Goal: Information Seeking & Learning: Learn about a topic

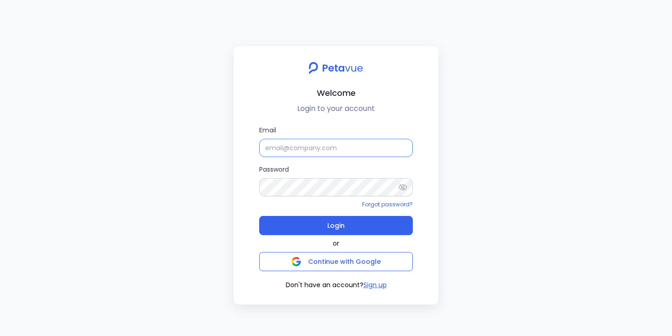
click at [279, 148] on input "Email" at bounding box center [336, 148] width 154 height 18
type input "[EMAIL_ADDRESS][DOMAIN_NAME]"
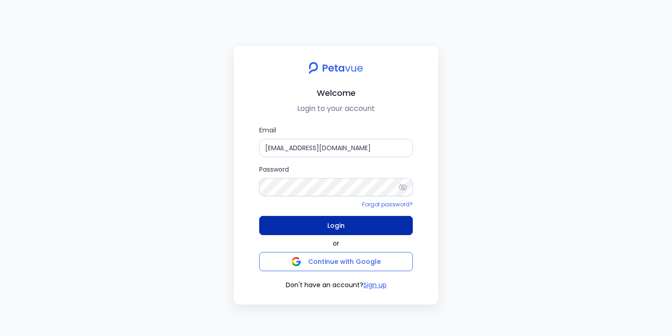
click at [323, 228] on button "Login" at bounding box center [336, 225] width 154 height 19
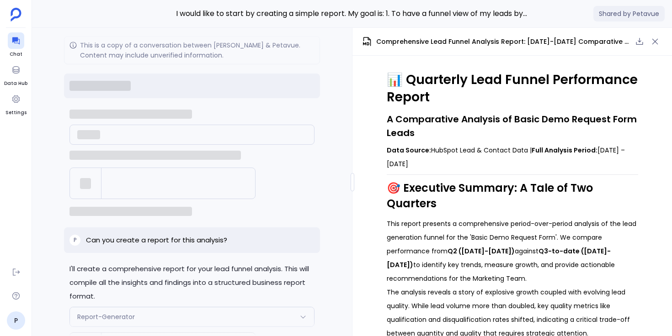
scroll to position [-4500, 0]
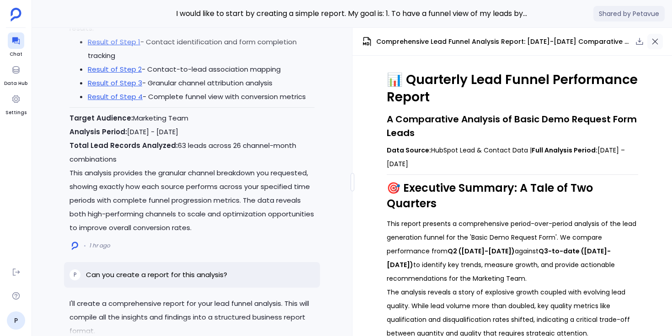
click at [656, 42] on icon "button" at bounding box center [655, 42] width 6 height 6
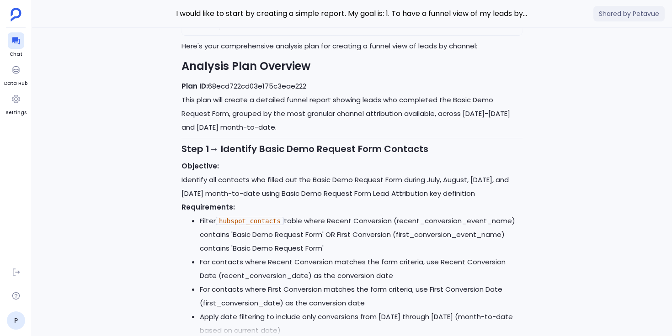
scroll to position [-6884, 0]
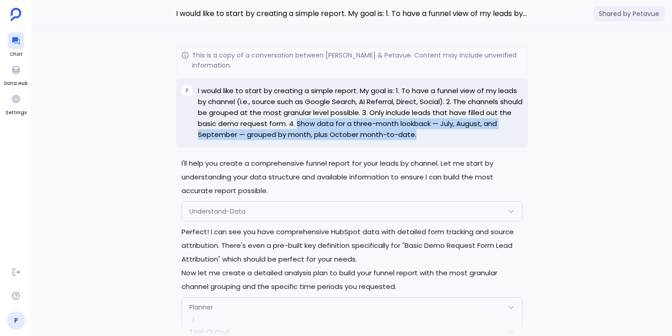
drag, startPoint x: 323, startPoint y: 125, endPoint x: 420, endPoint y: 136, distance: 98.0
click at [420, 136] on p "I would like to start by creating a simple report. My goal is: 1. To have a fun…" at bounding box center [360, 112] width 324 height 55
click at [420, 137] on p "I would like to start by creating a simple report. My goal is: 1. To have a fun…" at bounding box center [360, 112] width 324 height 55
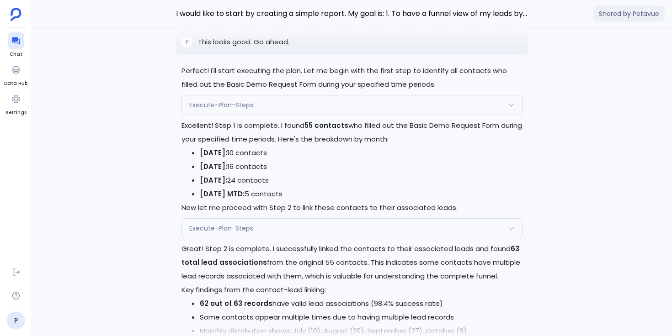
scroll to position [-5261, 0]
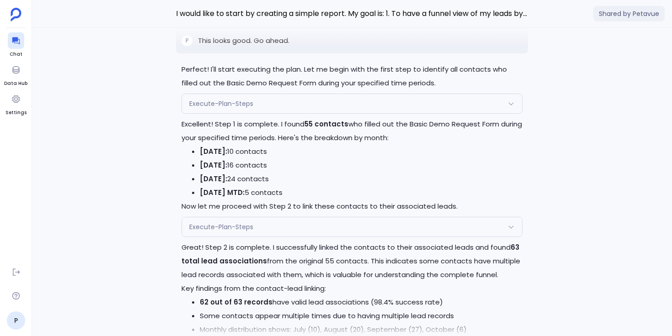
click at [320, 113] on div "Execute-Plan-Steps" at bounding box center [352, 103] width 340 height 19
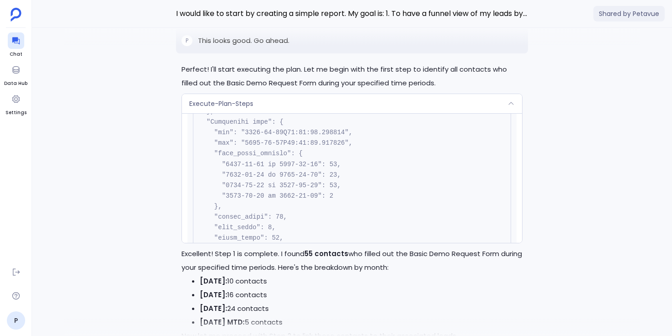
scroll to position [1077, 0]
click at [336, 113] on div "Execute-Plan-Steps" at bounding box center [352, 103] width 340 height 19
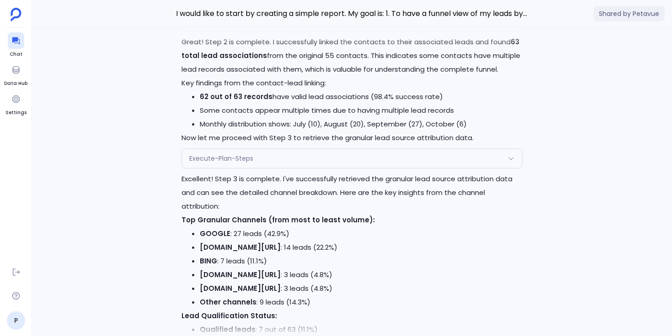
scroll to position [-5052, 0]
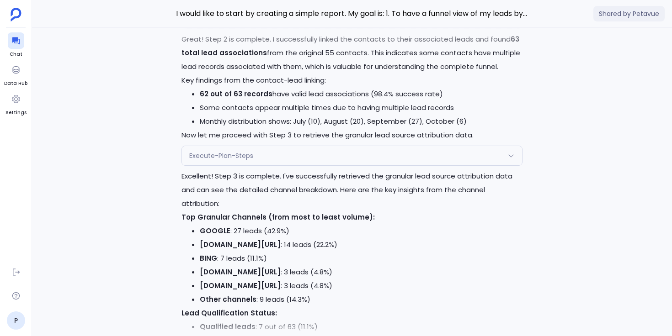
click at [297, 165] on div "Execute-Plan-Steps" at bounding box center [352, 155] width 340 height 19
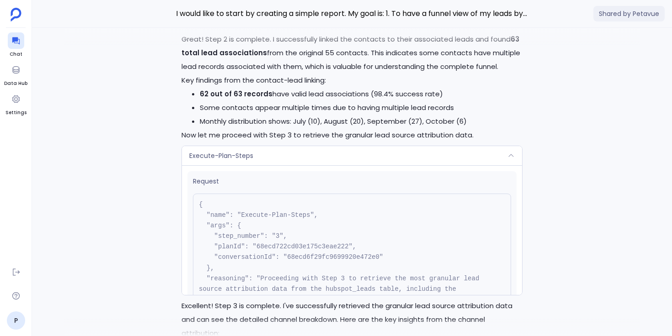
click at [297, 165] on div "Execute-Plan-Steps" at bounding box center [352, 155] width 340 height 19
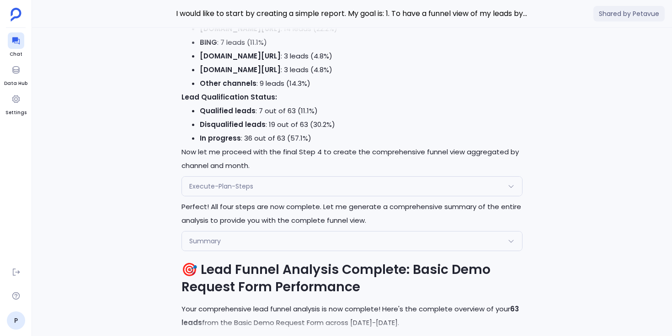
scroll to position [-4829, 0]
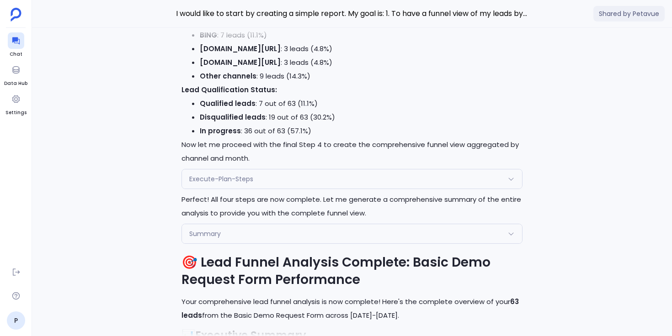
click at [202, 184] on span "Execute-Plan-Steps" at bounding box center [221, 179] width 64 height 9
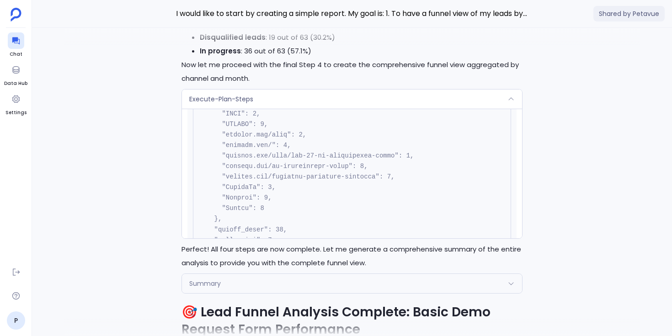
scroll to position [339, 0]
click at [284, 109] on div "Execute-Plan-Steps" at bounding box center [352, 99] width 340 height 19
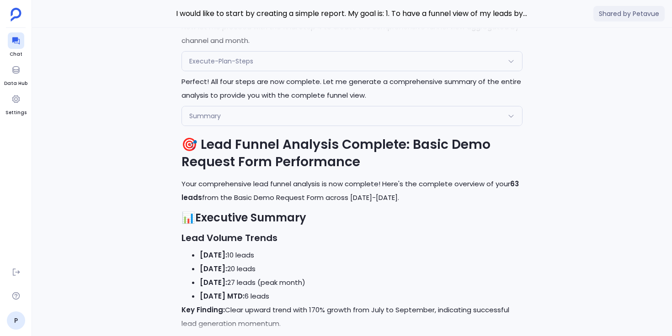
scroll to position [-4646, 0]
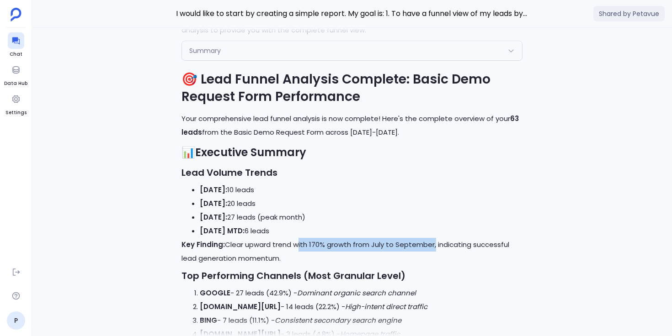
drag, startPoint x: 295, startPoint y: 253, endPoint x: 434, endPoint y: 253, distance: 138.9
click at [434, 253] on p "Key Finding: Clear upward trend with 170% growth from July to September, indica…" at bounding box center [351, 251] width 341 height 27
click at [382, 249] on p "Key Finding: Clear upward trend with 170% growth from July to September, indica…" at bounding box center [351, 251] width 341 height 27
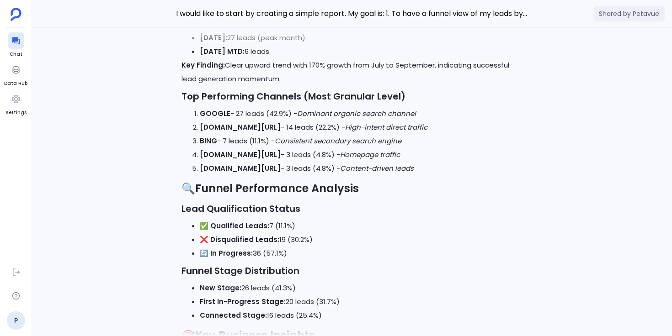
scroll to position [-4521, 0]
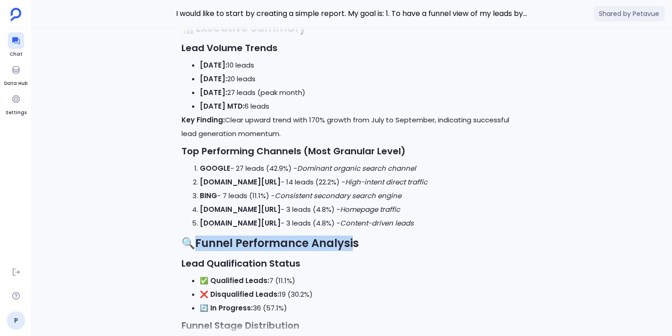
drag, startPoint x: 197, startPoint y: 253, endPoint x: 353, endPoint y: 258, distance: 155.9
click at [353, 251] on strong "Funnel Performance Analysis" at bounding box center [277, 243] width 164 height 15
click at [354, 251] on strong "Funnel Performance Analysis" at bounding box center [277, 243] width 164 height 15
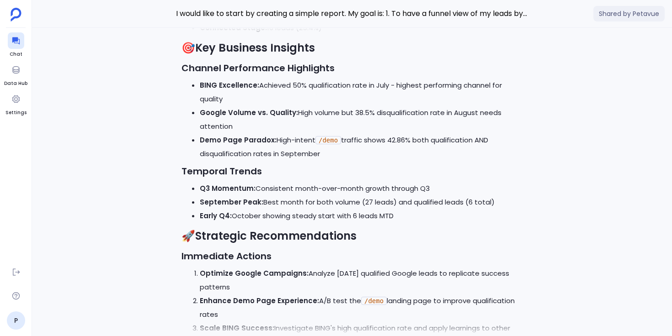
scroll to position [-4165, 0]
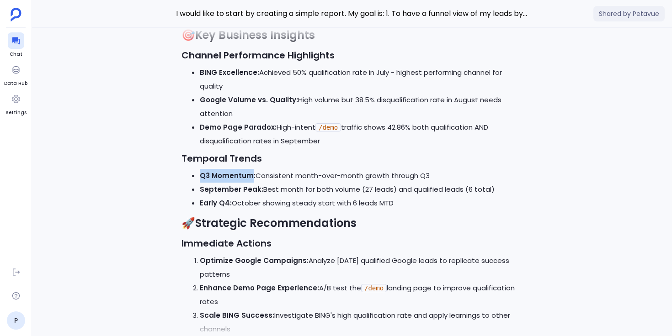
drag, startPoint x: 201, startPoint y: 185, endPoint x: 249, endPoint y: 183, distance: 48.5
click at [249, 180] on strong "Q3 Momentum:" at bounding box center [228, 176] width 56 height 10
drag, startPoint x: 257, startPoint y: 200, endPoint x: 201, endPoint y: 200, distance: 55.7
click at [201, 194] on strong "September Peak:" at bounding box center [232, 190] width 64 height 10
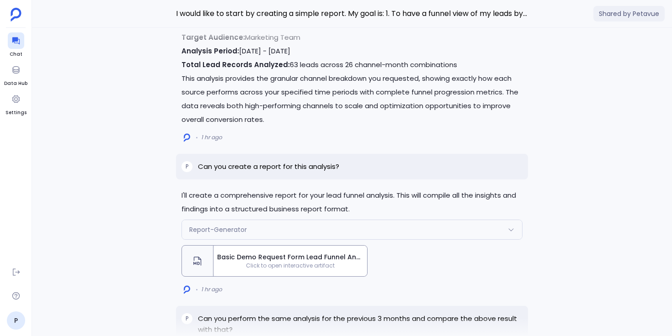
scroll to position [-3624, 0]
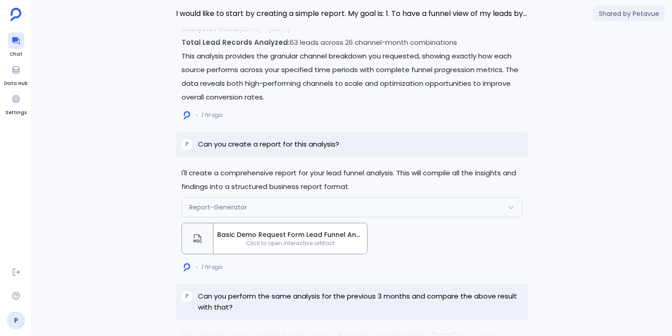
click at [260, 247] on span "Click to open interactive artifact" at bounding box center [290, 243] width 154 height 7
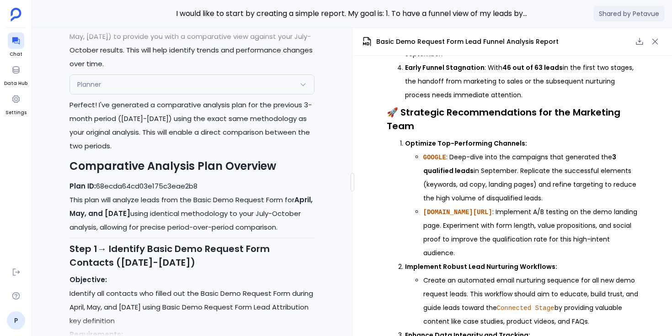
scroll to position [-3989, 0]
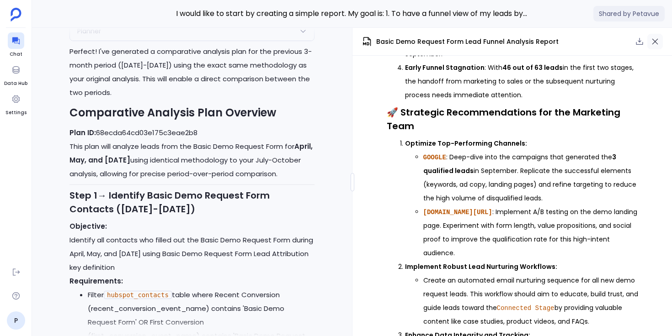
click at [658, 42] on icon "button" at bounding box center [654, 41] width 9 height 9
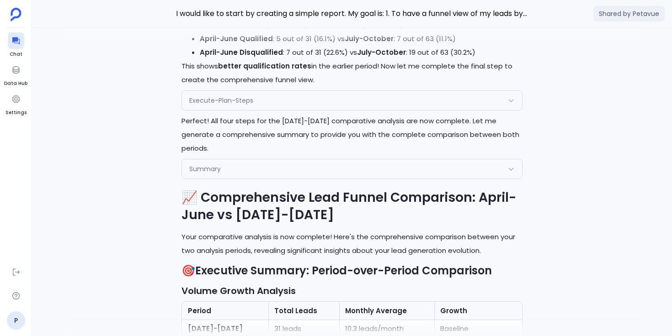
scroll to position [-1415, 0]
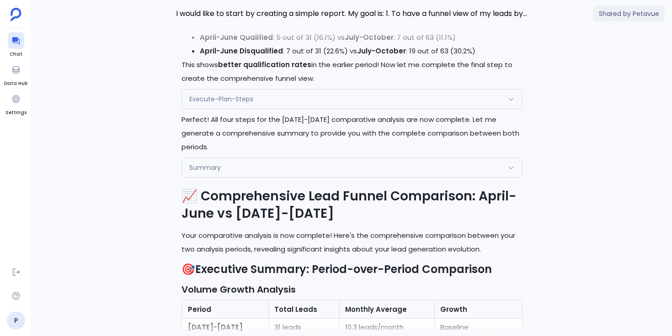
click at [170, 181] on div "I'll add this comprehensive comparative analysis to your existing report. Let m…" at bounding box center [352, 182] width 640 height 308
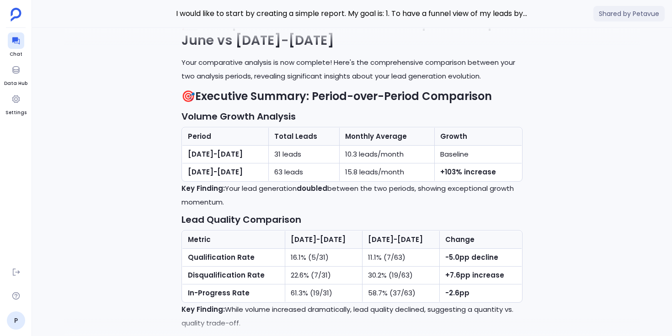
scroll to position [-1237, 0]
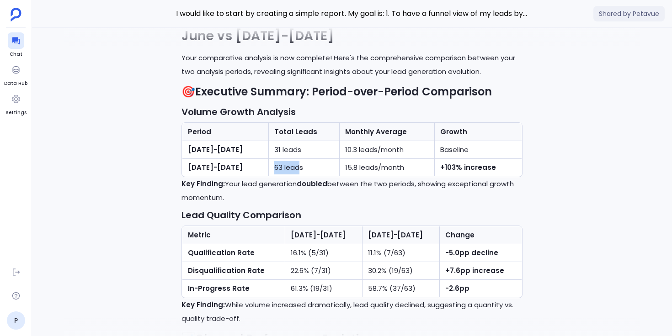
drag, startPoint x: 287, startPoint y: 180, endPoint x: 311, endPoint y: 179, distance: 23.8
click at [311, 177] on td "63 leads" at bounding box center [303, 168] width 71 height 18
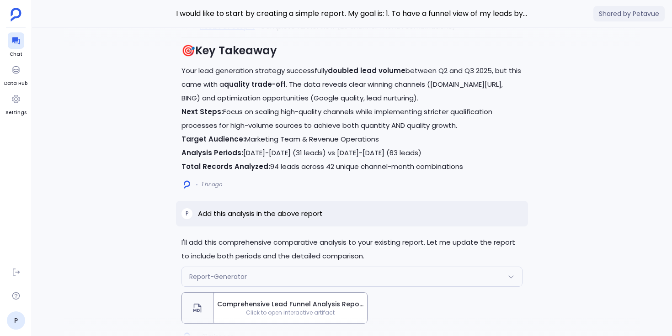
scroll to position [0, 0]
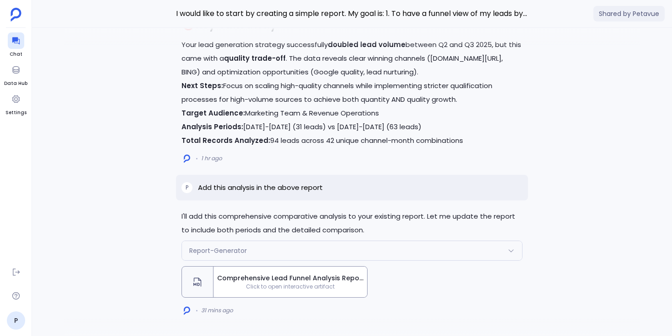
click at [259, 285] on span "Click to open interactive artifact" at bounding box center [290, 286] width 154 height 7
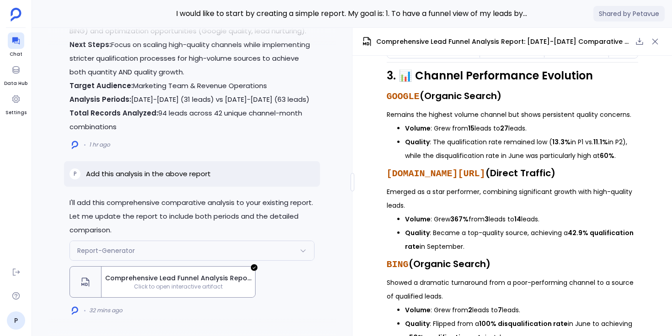
scroll to position [902, 0]
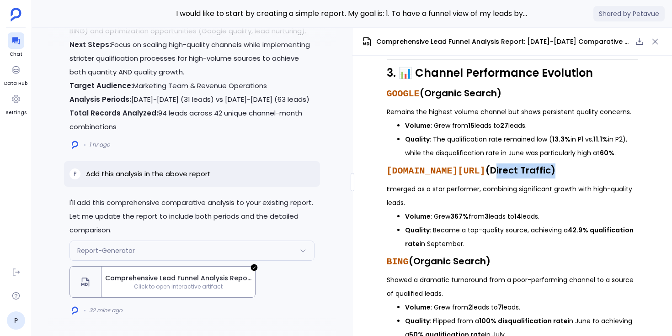
drag, startPoint x: 482, startPoint y: 166, endPoint x: 536, endPoint y: 166, distance: 54.8
click at [536, 166] on h3 "[DOMAIN_NAME][URL] (Direct Traffic)" at bounding box center [512, 171] width 251 height 15
click at [537, 166] on h3 "[DOMAIN_NAME][URL] (Direct Traffic)" at bounding box center [512, 171] width 251 height 15
drag, startPoint x: 538, startPoint y: 165, endPoint x: 481, endPoint y: 162, distance: 56.8
click at [481, 164] on h3 "[DOMAIN_NAME][URL] (Direct Traffic)" at bounding box center [512, 171] width 251 height 15
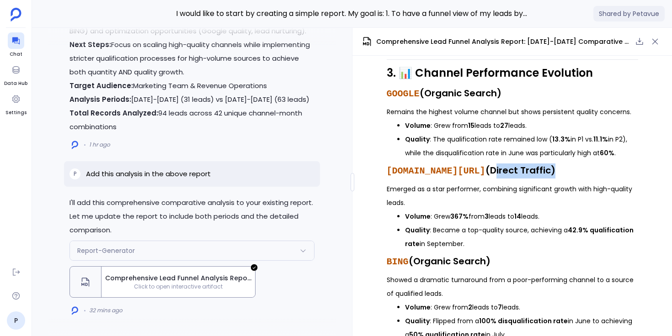
click at [481, 164] on h3 "[DOMAIN_NAME][URL] (Direct Traffic)" at bounding box center [512, 171] width 251 height 15
drag, startPoint x: 481, startPoint y: 162, endPoint x: 534, endPoint y: 159, distance: 53.1
click at [534, 164] on h3 "[DOMAIN_NAME][URL] (Direct Traffic)" at bounding box center [512, 171] width 251 height 15
click at [531, 182] on p "Emerged as a star performer, combining significant growth with high-quality lea…" at bounding box center [512, 195] width 251 height 27
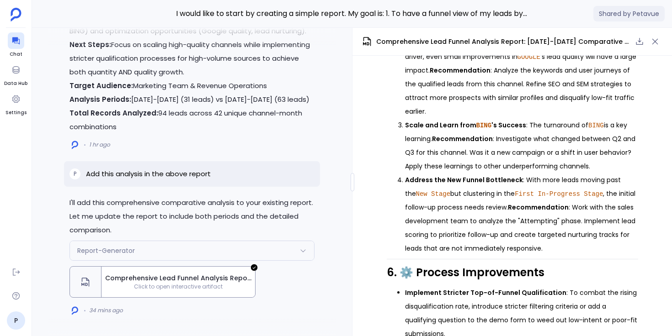
scroll to position [1454, 0]
